Goal: Navigation & Orientation: Go to known website

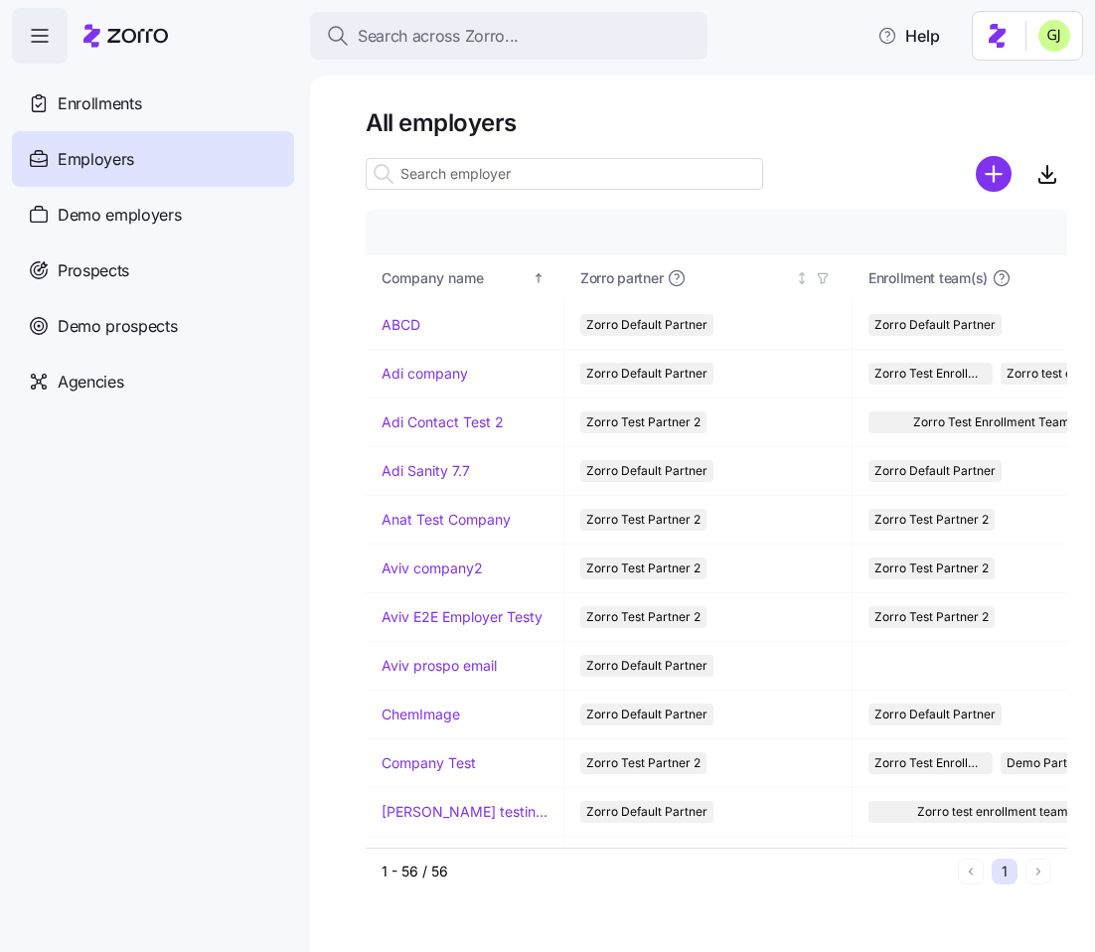
click at [1053, 44] on html "Search across Zorro... Help Enrollments Employers Demo employers Prospects Demo…" at bounding box center [547, 470] width 1095 height 940
click at [1040, 116] on div "Log out" at bounding box center [1015, 121] width 120 height 32
